Goal: Task Accomplishment & Management: Use online tool/utility

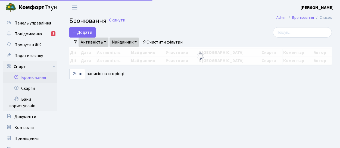
select select "25"
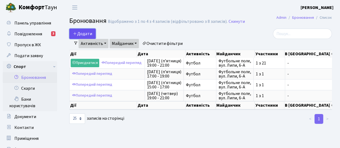
click at [77, 32] on icon "button" at bounding box center [75, 33] width 4 height 4
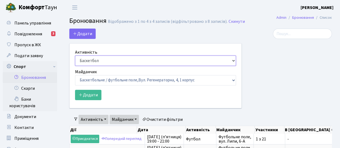
click at [233, 61] on select "Баскетбол Волейбол Йога Катання на роликах Настільний теніс Теніс Футбол Фітнес" at bounding box center [155, 60] width 161 height 10
select select "2"
click at [75, 55] on select "Баскетбол Волейбол Йога Катання на роликах Настільний теніс Теніс Футбол Фітнес" at bounding box center [155, 60] width 161 height 10
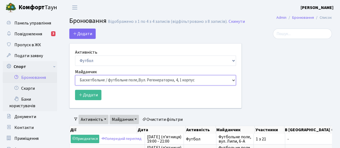
click at [235, 81] on select "Баскетбольне / футбольне поле, Вул. Регенераторна, 4, 1 корпус Баскетбольне пол…" at bounding box center [155, 80] width 161 height 10
select select "10"
click at [75, 75] on select "Баскетбольне / футбольне поле, Вул. Регенераторна, 4, 1 корпус Баскетбольне пол…" at bounding box center [155, 80] width 161 height 10
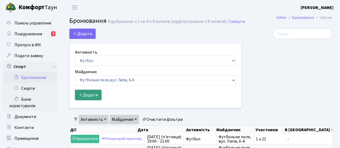
click at [91, 94] on button "Додати" at bounding box center [88, 95] width 26 height 10
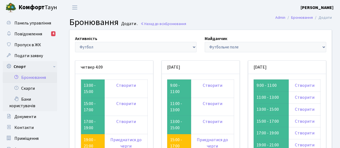
scroll to position [36, 0]
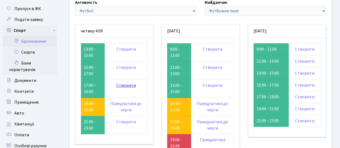
click at [124, 86] on link "Створити" at bounding box center [126, 85] width 20 height 6
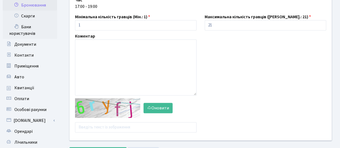
scroll to position [127, 0]
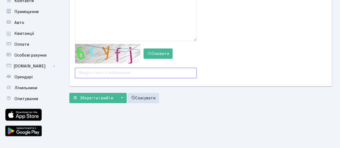
click at [109, 75] on input "text" at bounding box center [135, 73] width 121 height 10
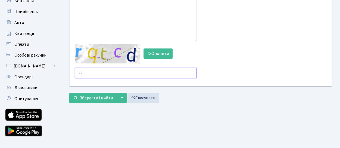
type input "c"
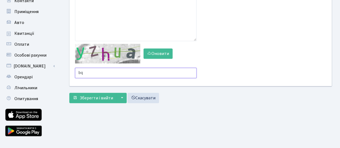
type input "b"
type input "t7ygx"
click at [69, 93] on button "Зберегти і вийти" at bounding box center [92, 98] width 47 height 10
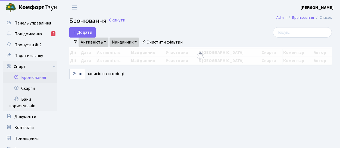
select select "25"
